Goal: Find specific page/section: Find specific page/section

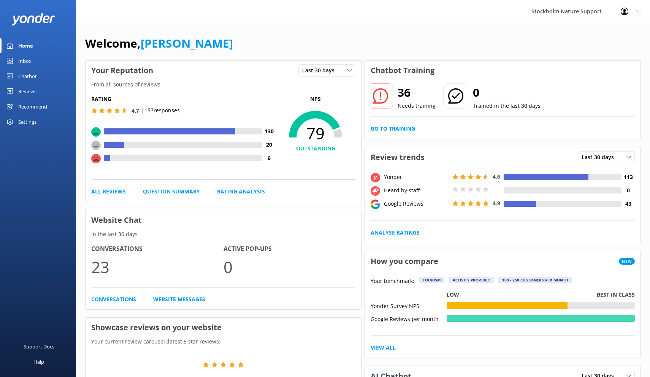
click at [32, 92] on div "Reviews" at bounding box center [27, 91] width 18 height 15
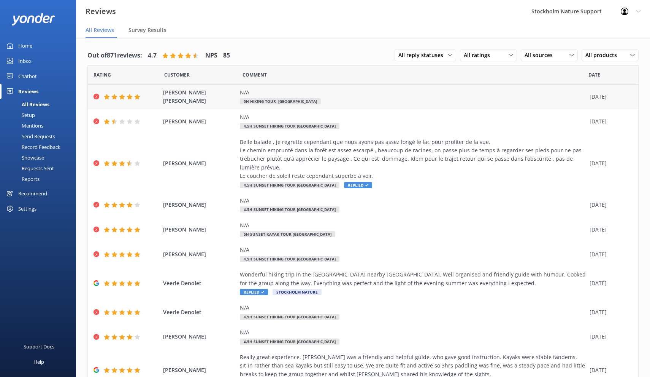
click at [314, 92] on div "N/A" at bounding box center [413, 92] width 346 height 8
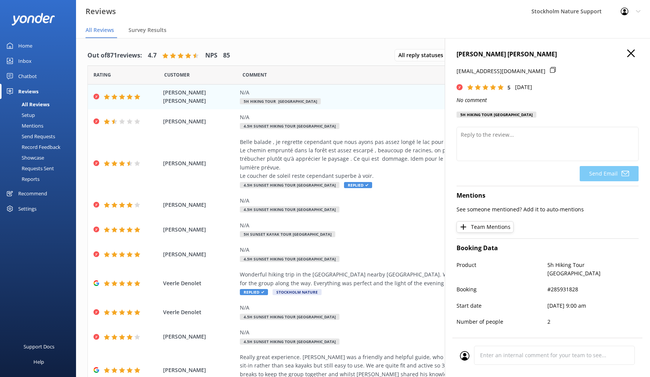
click at [633, 53] on icon "button" at bounding box center [632, 53] width 8 height 8
